Goal: Obtain resource: Obtain resource

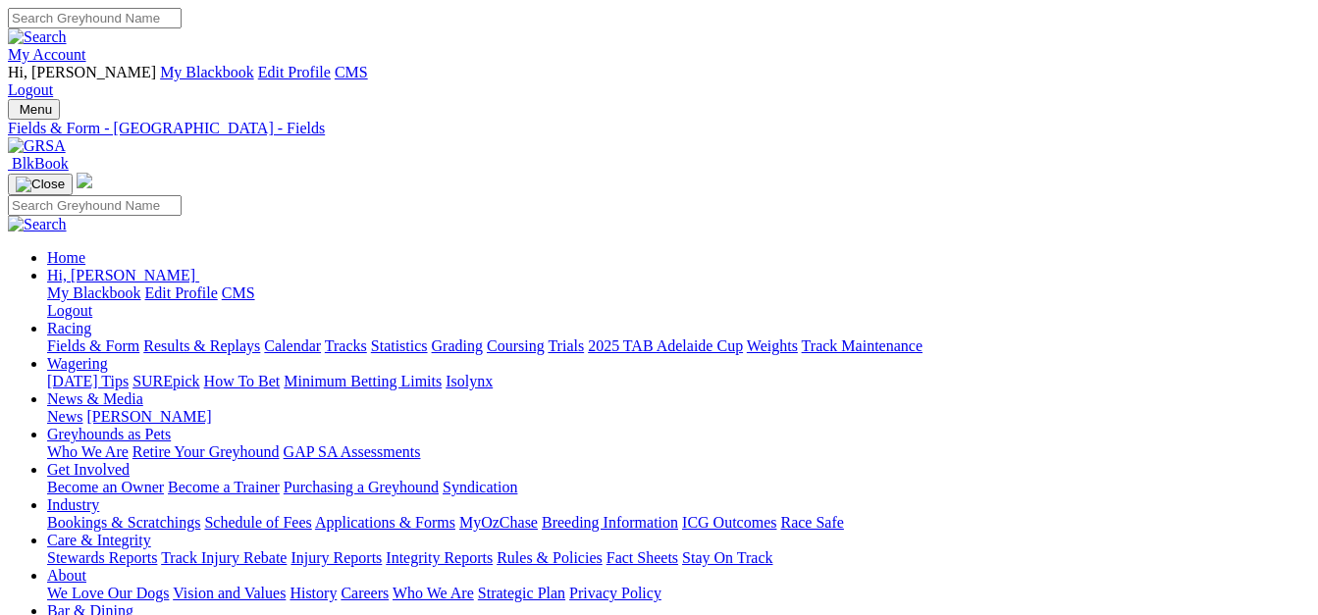
click at [91, 320] on link "Racing" at bounding box center [69, 328] width 44 height 17
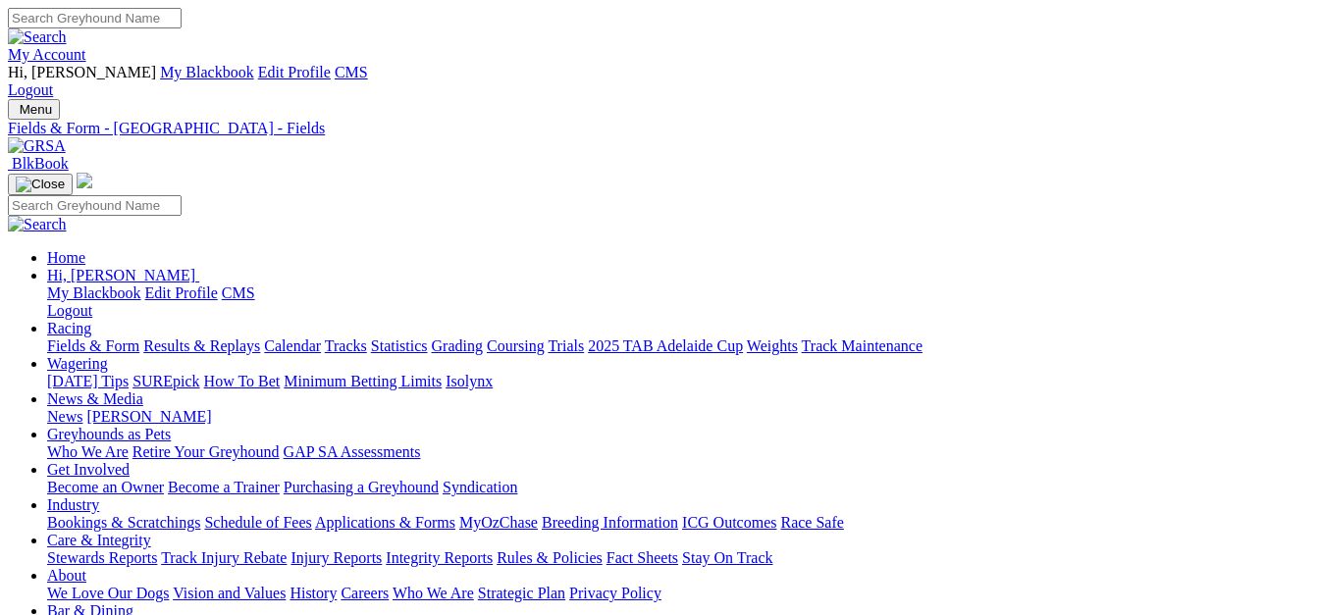
click at [91, 320] on link "Racing" at bounding box center [69, 328] width 44 height 17
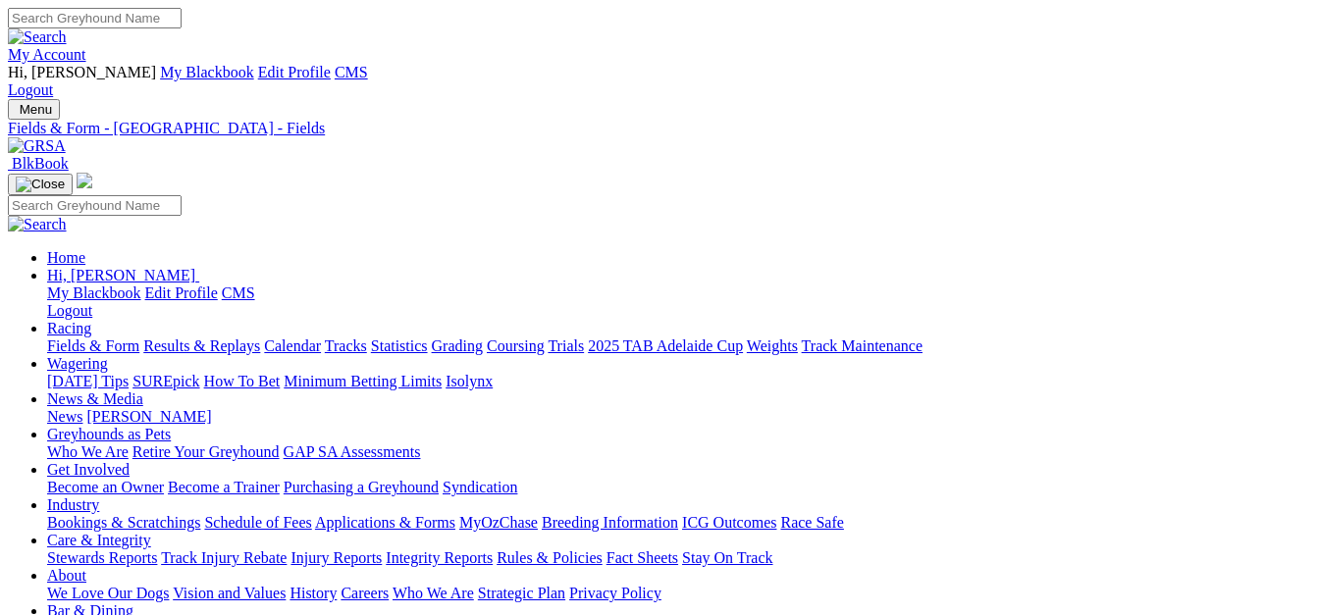
click at [91, 320] on link "Racing" at bounding box center [69, 328] width 44 height 17
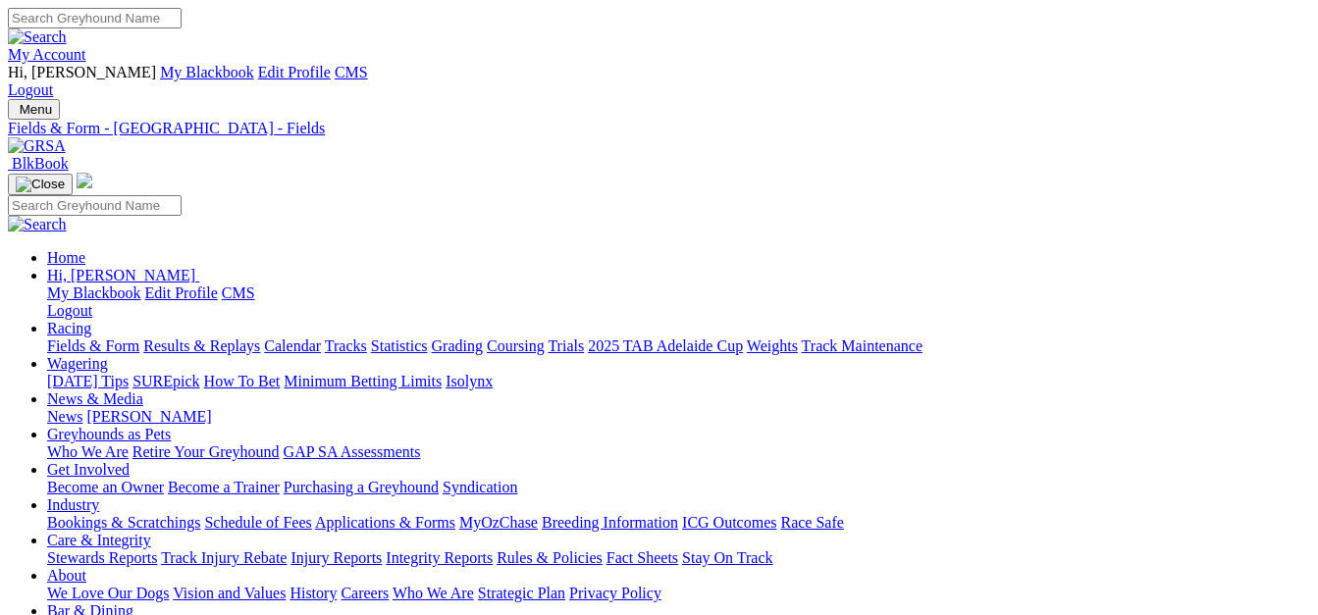
click at [91, 320] on link "Racing" at bounding box center [69, 328] width 44 height 17
drag, startPoint x: 328, startPoint y: 81, endPoint x: 322, endPoint y: 63, distance: 19.6
click at [91, 320] on link "Racing" at bounding box center [69, 328] width 44 height 17
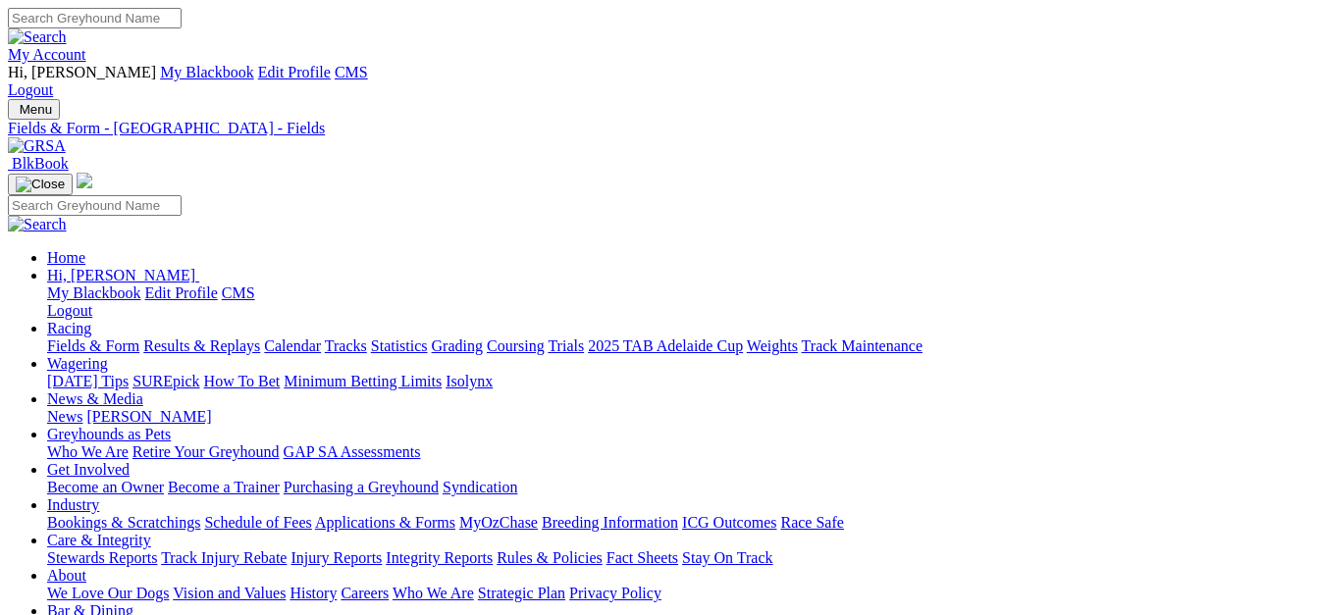
click at [91, 320] on link "Racing" at bounding box center [69, 328] width 44 height 17
click at [113, 338] on link "Fields & Form" at bounding box center [93, 346] width 92 height 17
